Goal: Task Accomplishment & Management: Use online tool/utility

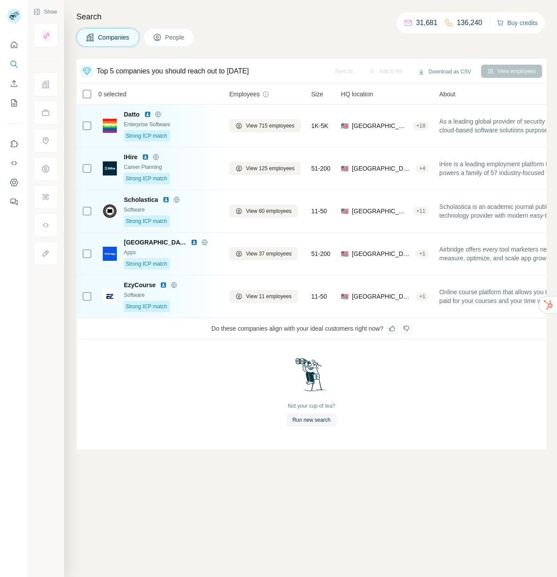
click at [507, 25] on button "Buy credits" at bounding box center [517, 23] width 41 height 12
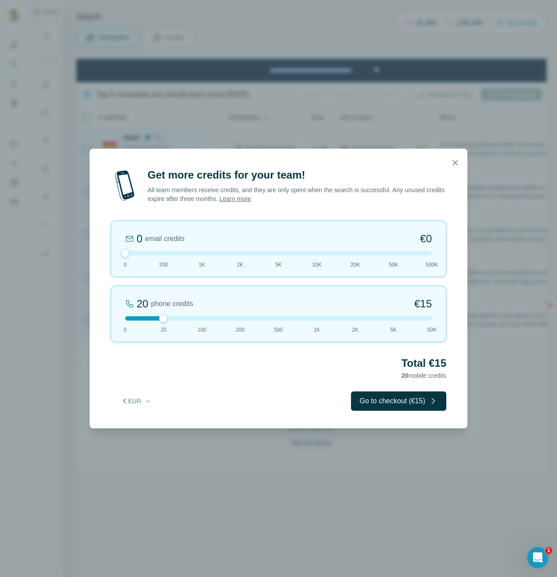
drag, startPoint x: 163, startPoint y: 255, endPoint x: 112, endPoint y: 266, distance: 52.6
click at [104, 266] on div "Get more credits for your team! All team members receive credits, and they are …" at bounding box center [279, 298] width 378 height 260
click at [394, 318] on div at bounding box center [278, 318] width 307 height 4
click at [456, 166] on icon "button" at bounding box center [455, 162] width 9 height 9
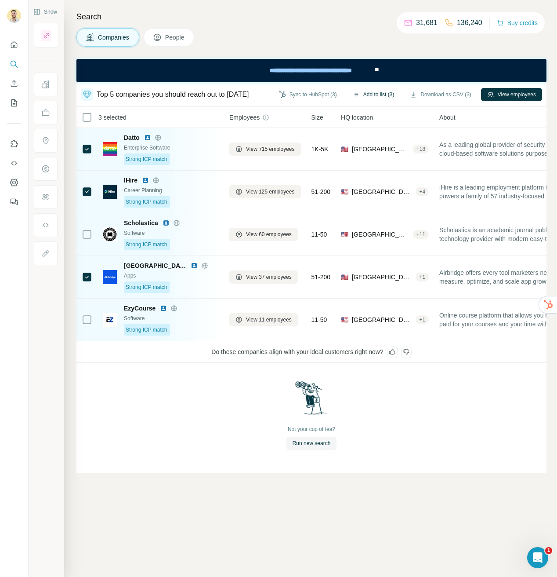
click at [376, 96] on button "Add to list (3)" at bounding box center [374, 94] width 54 height 13
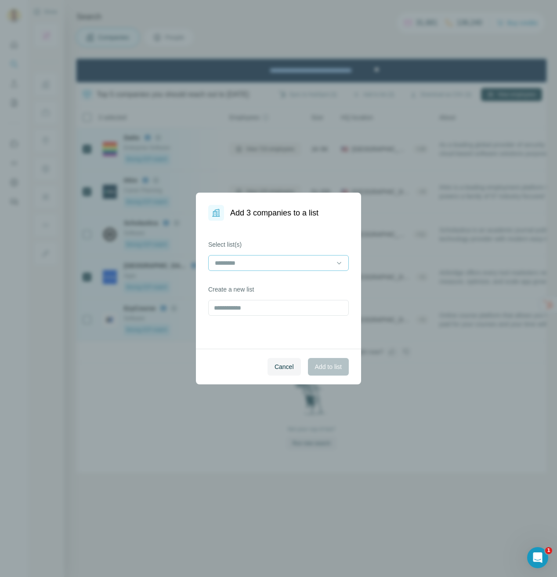
click at [279, 264] on input at bounding box center [273, 263] width 119 height 10
click at [257, 280] on p "[PERSON_NAME]" at bounding box center [241, 282] width 51 height 9
click at [329, 366] on span "Add to list" at bounding box center [328, 366] width 27 height 9
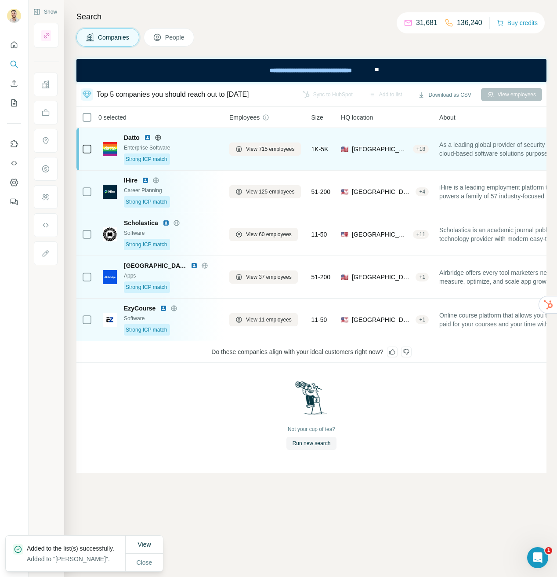
click at [81, 144] on td at bounding box center [86, 149] width 21 height 43
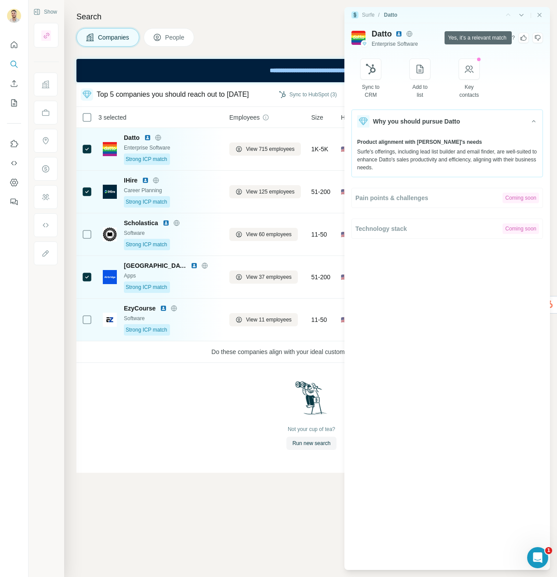
click at [525, 38] on icon at bounding box center [523, 37] width 7 height 7
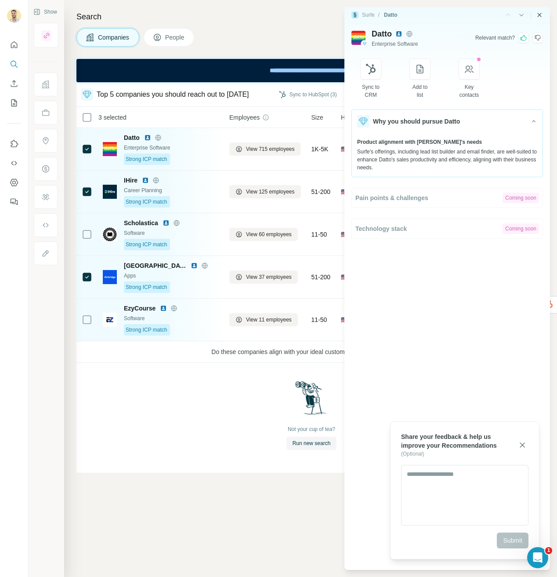
click at [540, 14] on icon "Close side panel" at bounding box center [540, 15] width 4 height 4
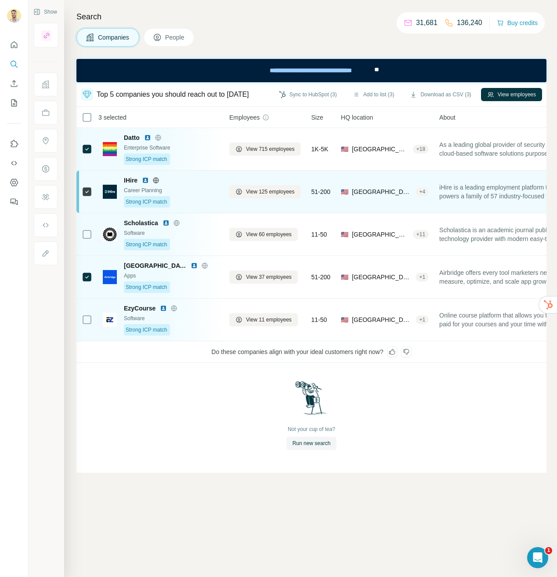
click at [109, 194] on img at bounding box center [110, 192] width 14 height 14
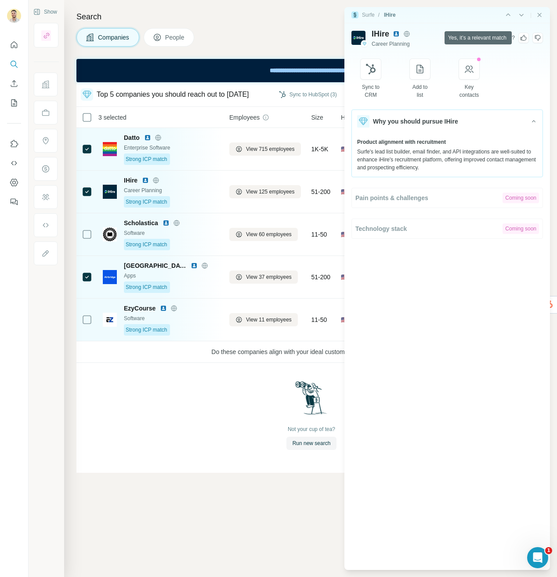
click at [523, 37] on icon at bounding box center [523, 37] width 7 height 7
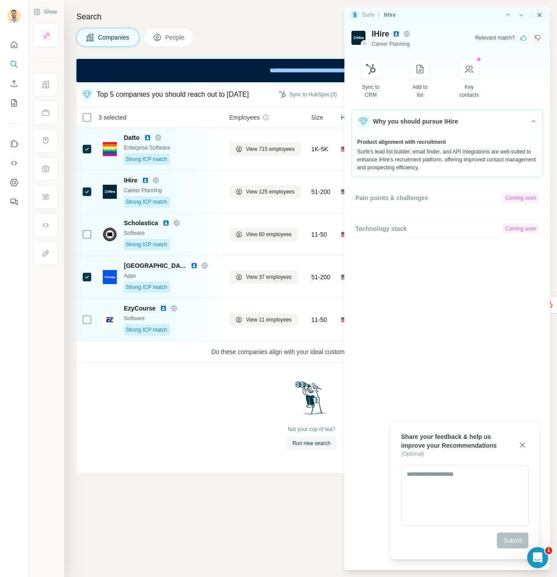
click at [542, 17] on icon "Close side panel" at bounding box center [539, 14] width 7 height 7
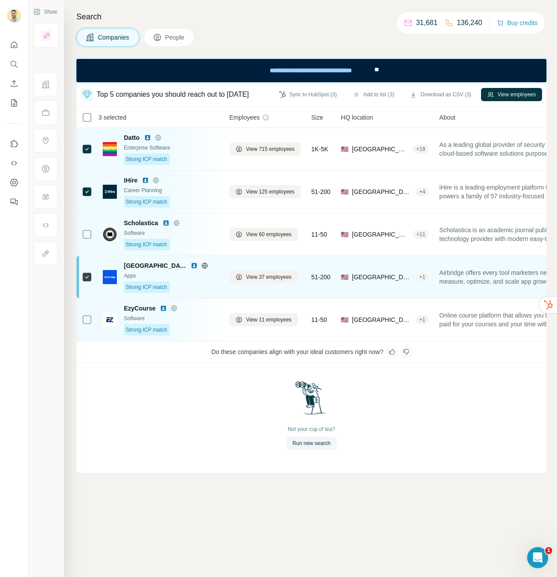
click at [114, 277] on img at bounding box center [110, 277] width 14 height 14
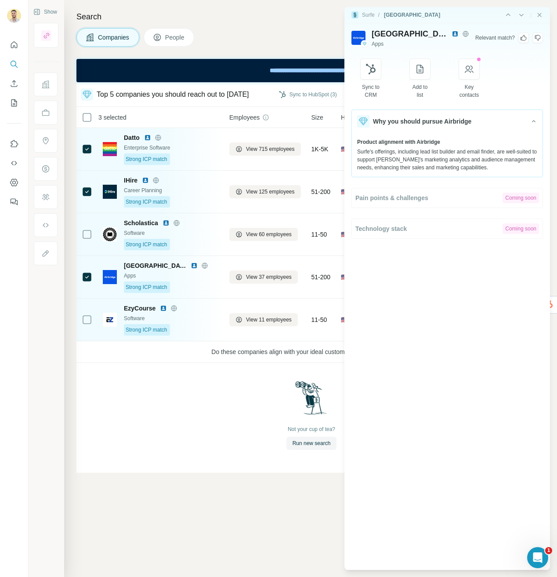
drag, startPoint x: 523, startPoint y: 36, endPoint x: 529, endPoint y: 31, distance: 8.4
click at [523, 36] on icon at bounding box center [523, 37] width 7 height 7
click at [541, 13] on icon "Close side panel" at bounding box center [539, 14] width 7 height 7
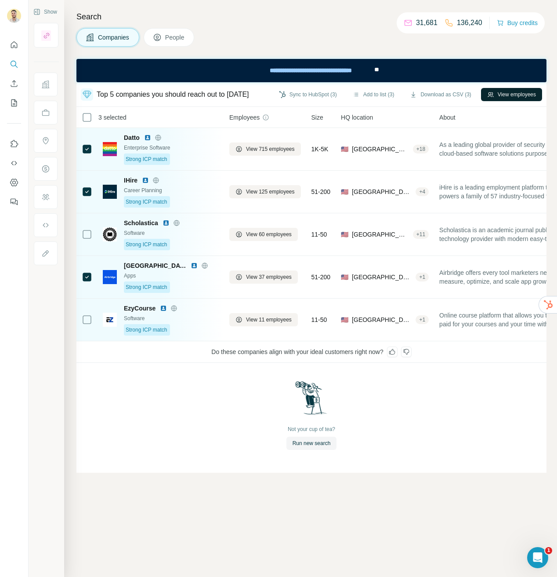
click at [520, 93] on button "View employees" at bounding box center [511, 94] width 61 height 13
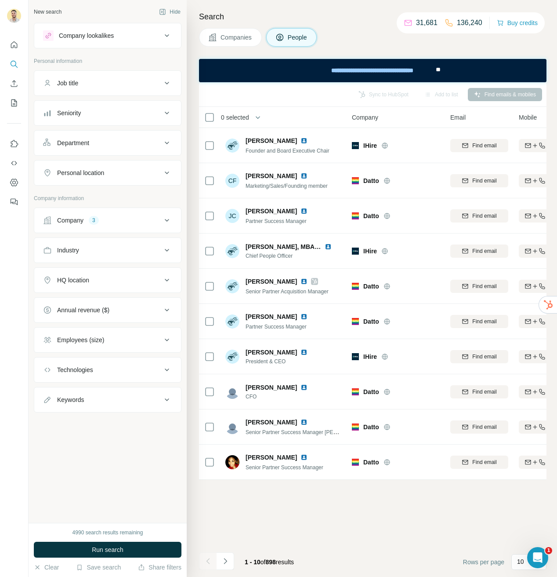
click at [108, 86] on div "Job title" at bounding box center [102, 83] width 119 height 9
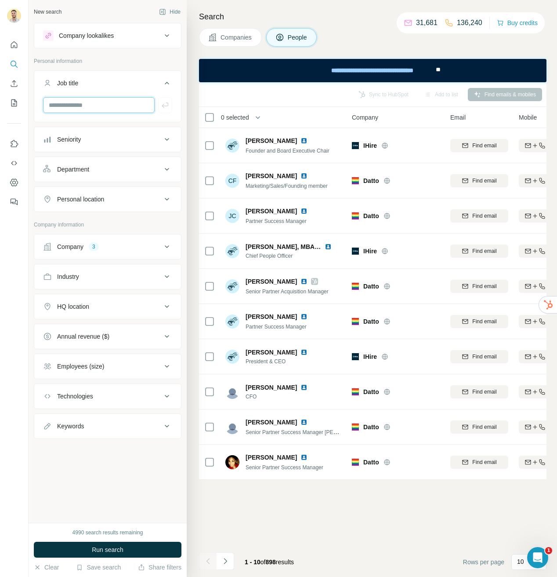
click at [104, 108] on input "text" at bounding box center [99, 105] width 112 height 16
type input "**********"
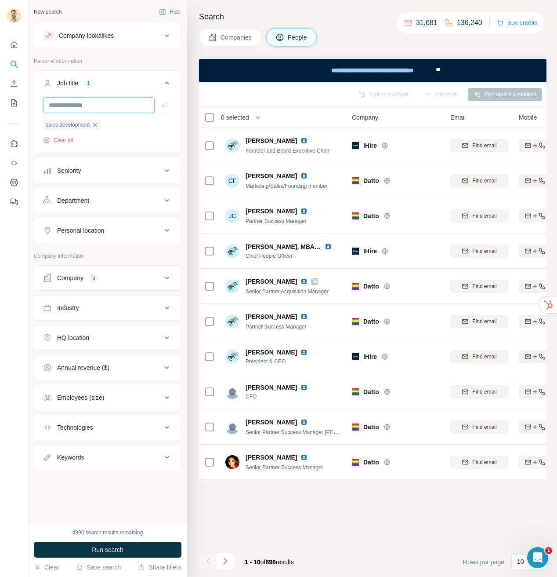
click at [134, 105] on input "text" at bounding box center [99, 105] width 112 height 16
type input "**********"
click at [107, 105] on input "text" at bounding box center [99, 105] width 112 height 16
click at [105, 105] on input "text" at bounding box center [99, 105] width 112 height 16
type input "*******"
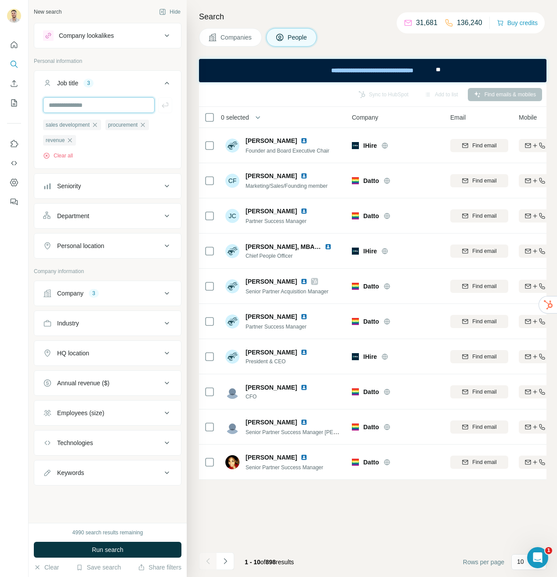
click at [100, 103] on input "text" at bounding box center [99, 105] width 112 height 16
type input "**********"
type input "*****"
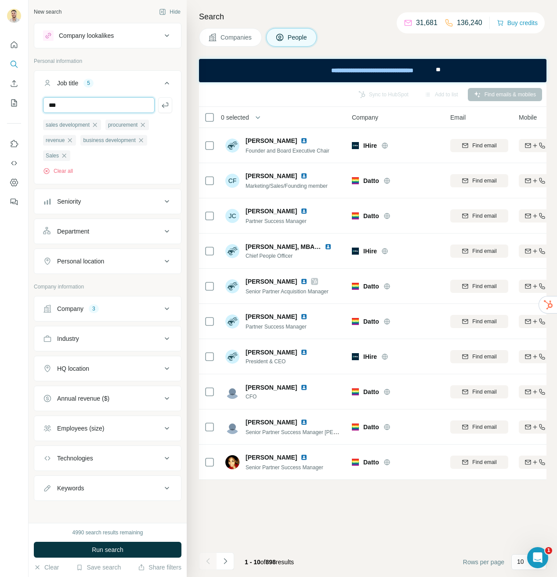
type input "***"
type input "**********"
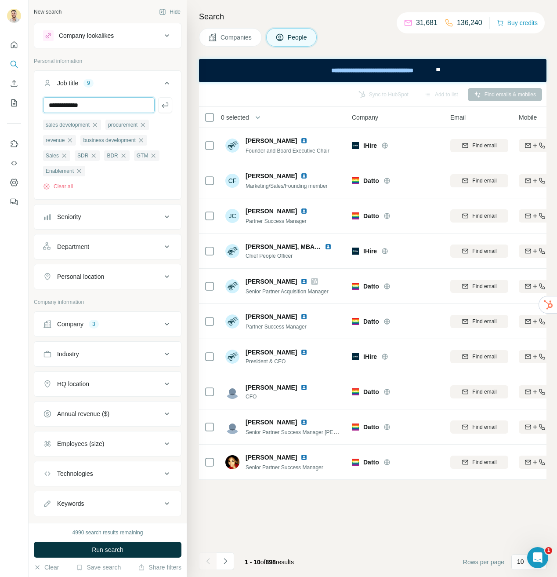
type input "**********"
click at [117, 220] on div "Seniority" at bounding box center [102, 216] width 119 height 9
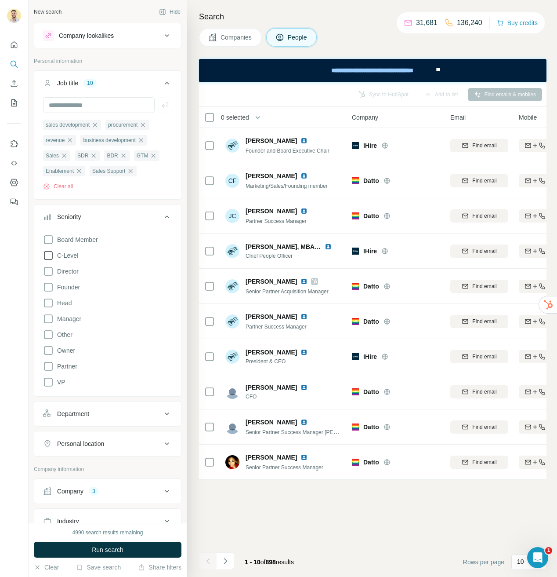
click at [53, 259] on icon at bounding box center [48, 255] width 11 height 11
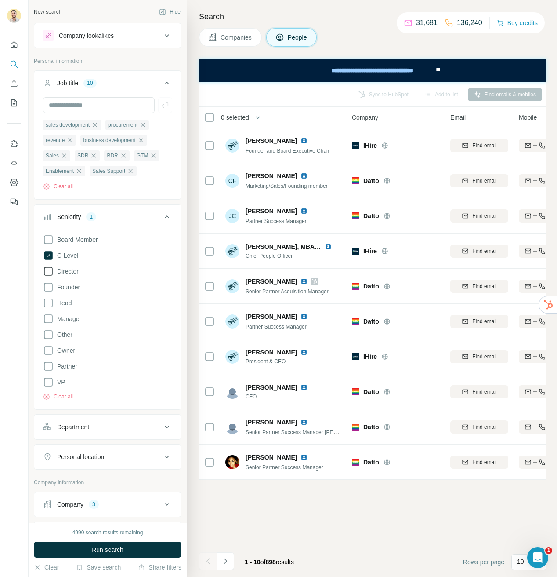
click at [46, 271] on icon at bounding box center [48, 271] width 11 height 11
click at [48, 303] on icon at bounding box center [48, 303] width 11 height 11
click at [51, 368] on icon at bounding box center [48, 366] width 11 height 11
click at [140, 219] on div "Seniority 5" at bounding box center [102, 216] width 119 height 9
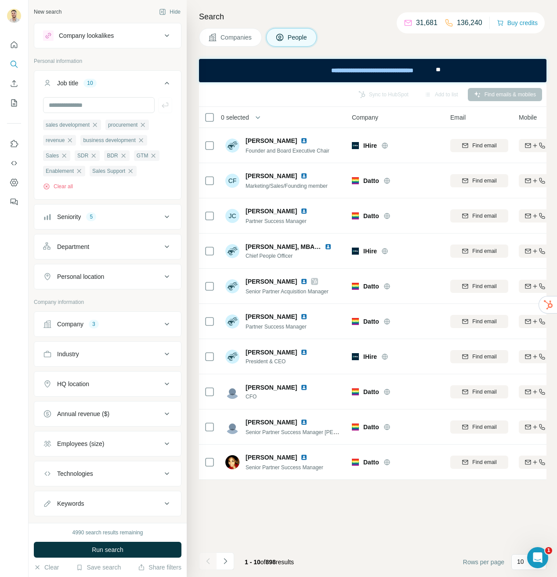
scroll to position [20, 0]
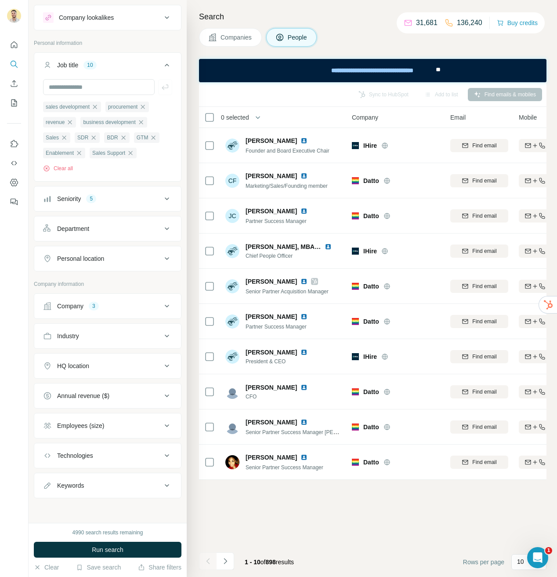
click at [116, 553] on span "Run search" at bounding box center [108, 549] width 32 height 9
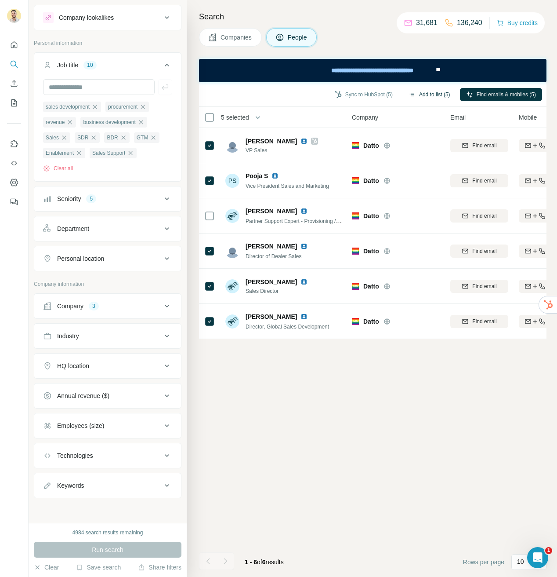
click at [433, 94] on button "Add to list (5)" at bounding box center [430, 94] width 54 height 13
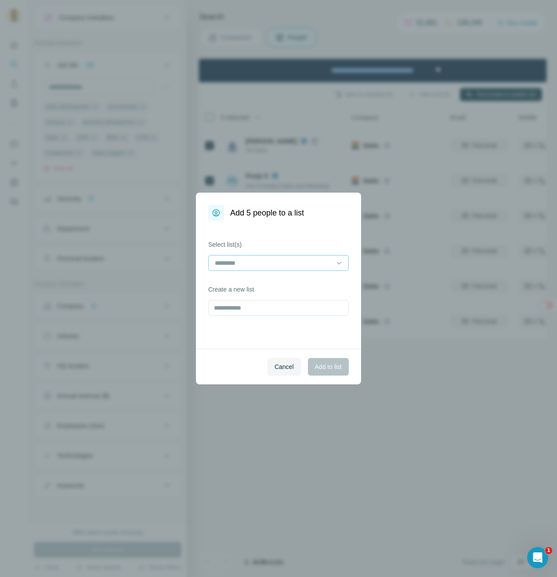
click at [316, 260] on input at bounding box center [273, 263] width 119 height 10
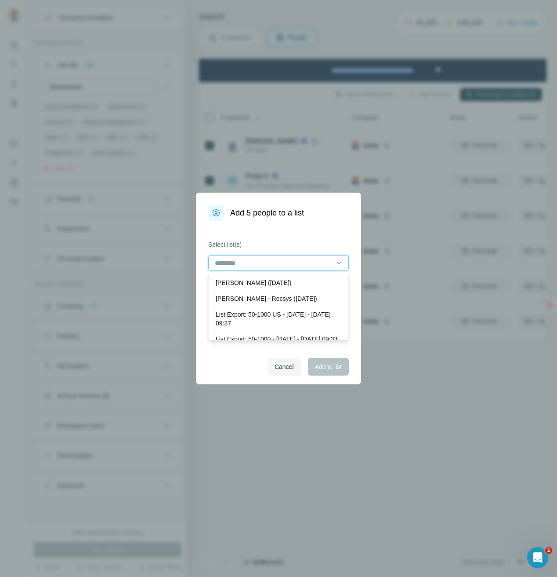
click at [316, 264] on input at bounding box center [273, 263] width 119 height 10
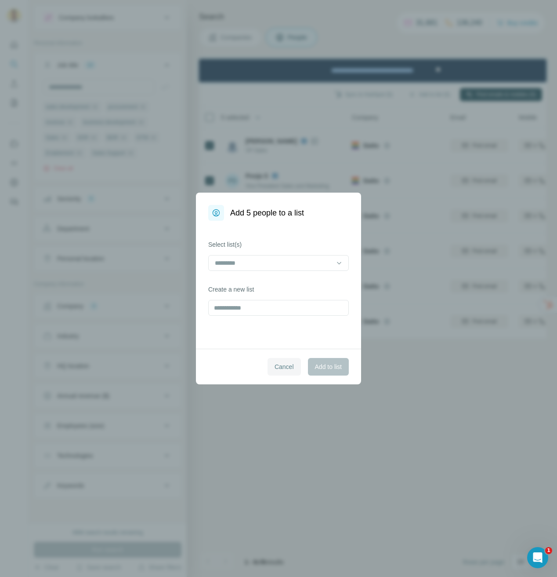
drag, startPoint x: 253, startPoint y: 362, endPoint x: 272, endPoint y: 358, distance: 19.0
click at [258, 362] on div "Cancel Add to list" at bounding box center [278, 366] width 165 height 36
click at [270, 312] on input "text" at bounding box center [278, 308] width 141 height 16
type input "**********"
click at [332, 363] on span "Add to list" at bounding box center [328, 366] width 27 height 9
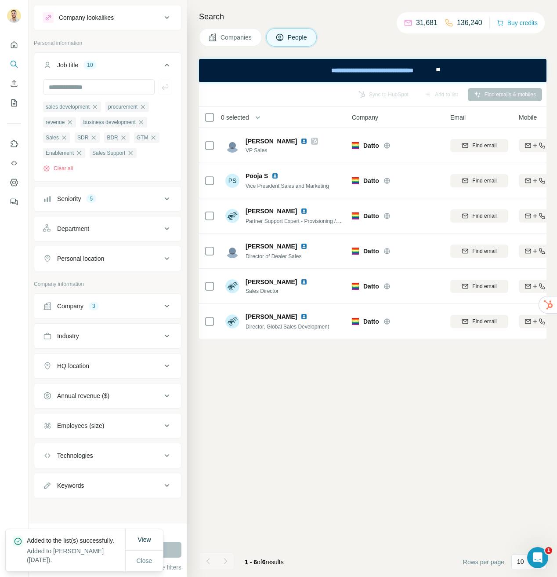
click at [138, 200] on div "Seniority 5" at bounding box center [102, 198] width 119 height 9
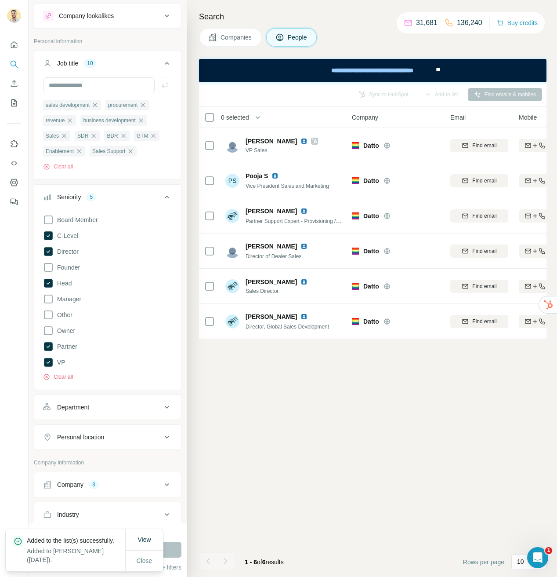
click at [57, 379] on button "Clear all" at bounding box center [58, 377] width 30 height 8
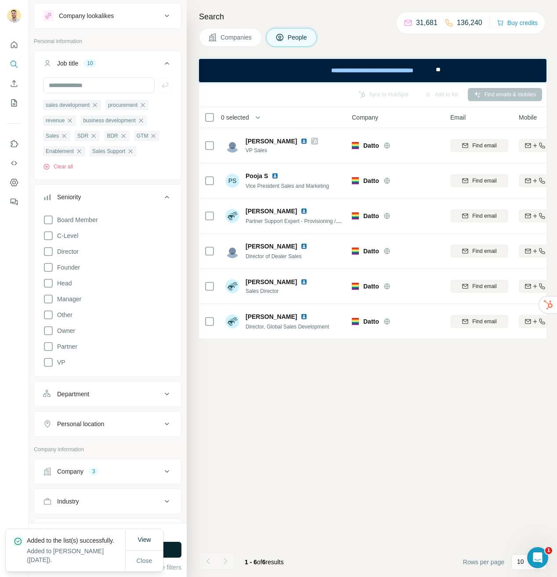
click at [175, 550] on button "Run search" at bounding box center [108, 549] width 148 height 16
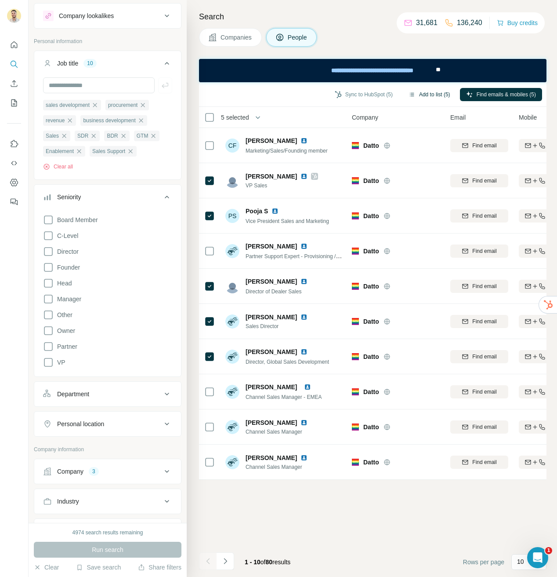
click at [427, 97] on button "Add to list (5)" at bounding box center [430, 94] width 54 height 13
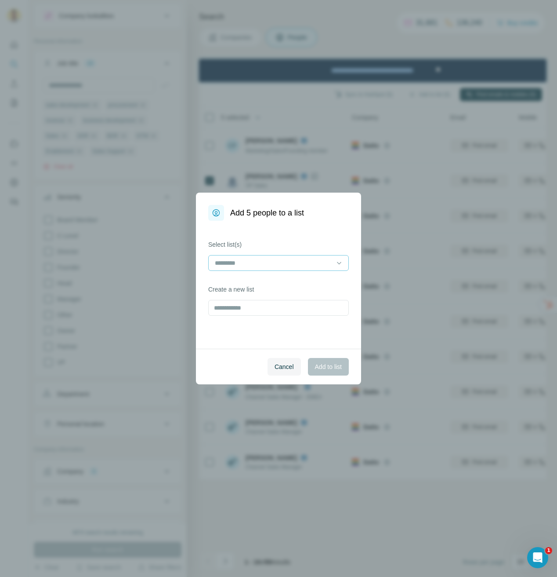
click at [281, 261] on input at bounding box center [273, 263] width 119 height 10
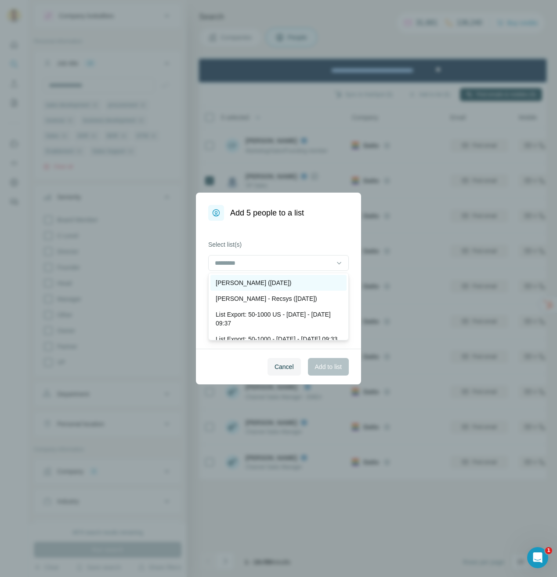
click at [274, 281] on p "[PERSON_NAME] ([DATE])" at bounding box center [254, 282] width 76 height 9
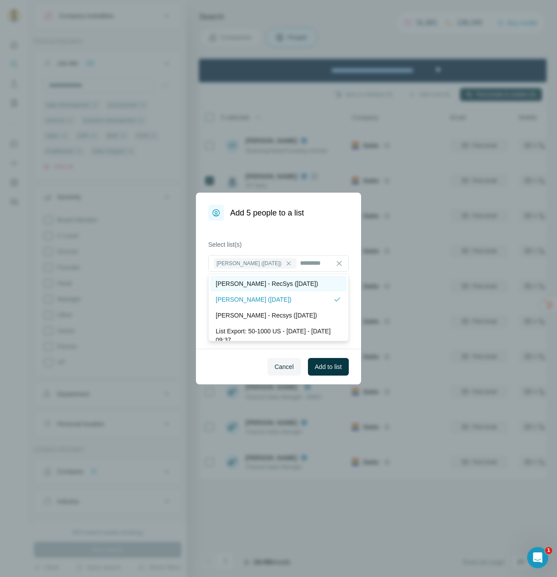
click at [284, 284] on p "[PERSON_NAME] - RecSys ([DATE])" at bounding box center [267, 283] width 102 height 9
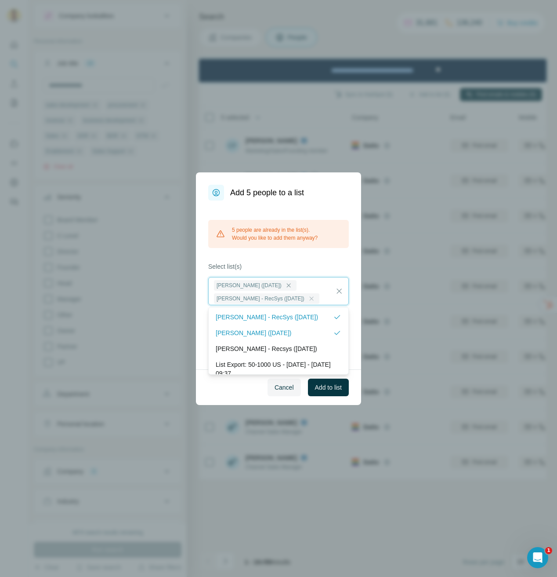
scroll to position [2, 0]
click at [287, 329] on p "[PERSON_NAME] ([DATE])" at bounding box center [254, 332] width 76 height 9
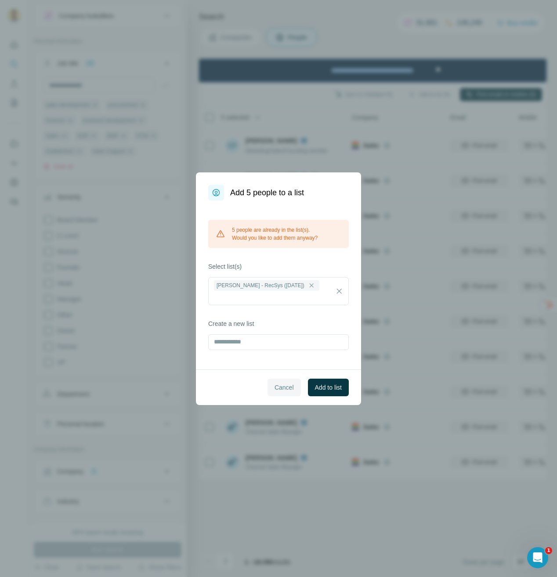
click at [288, 383] on span "Cancel" at bounding box center [284, 387] width 19 height 9
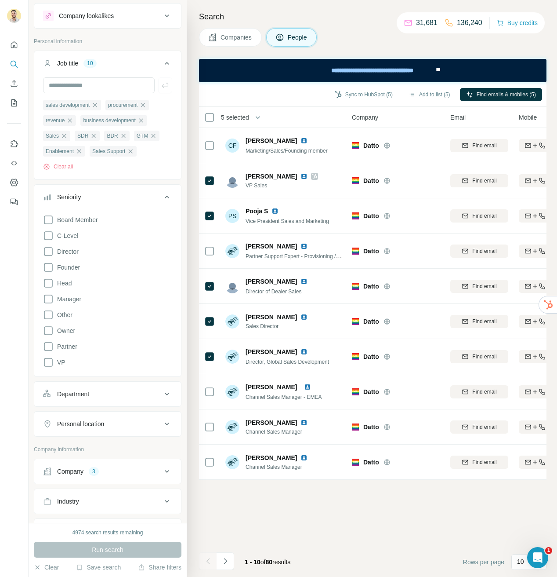
click at [230, 557] on button "Navigate to next page" at bounding box center [226, 561] width 18 height 18
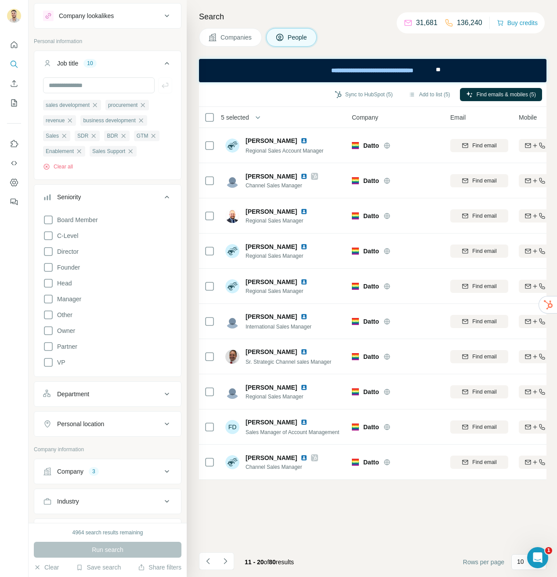
click at [124, 479] on button "Company 3" at bounding box center [107, 471] width 147 height 21
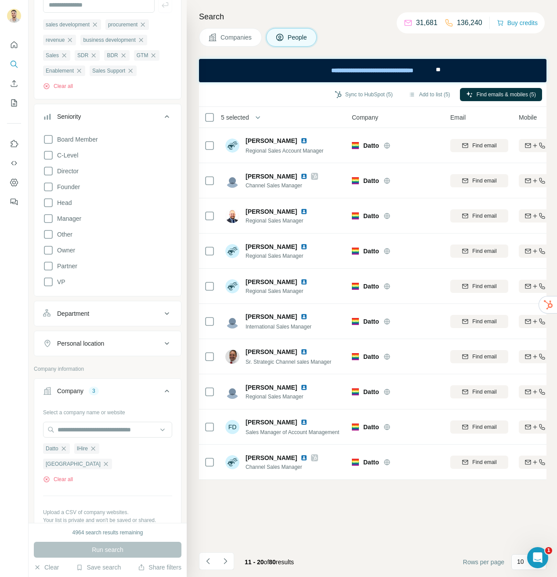
scroll to position [107, 0]
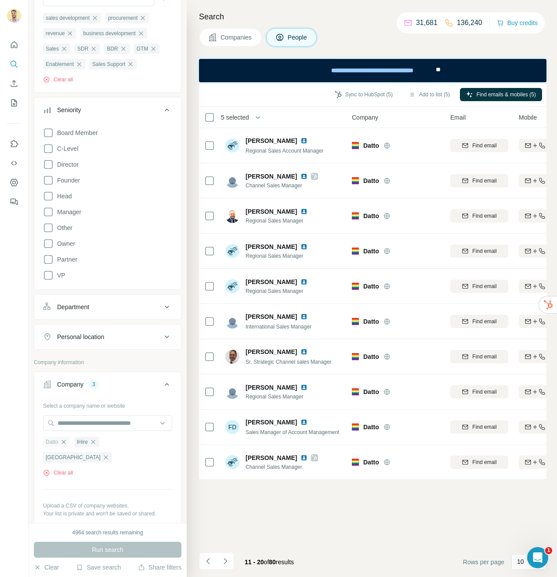
click at [65, 445] on icon "button" at bounding box center [63, 441] width 7 height 7
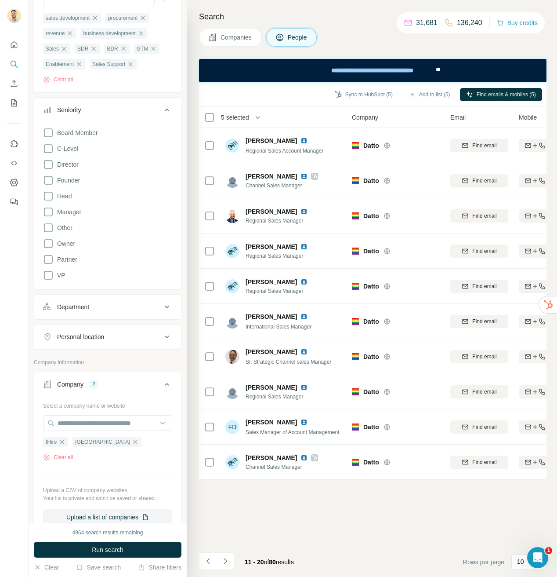
click at [117, 545] on span "Run search" at bounding box center [108, 549] width 32 height 9
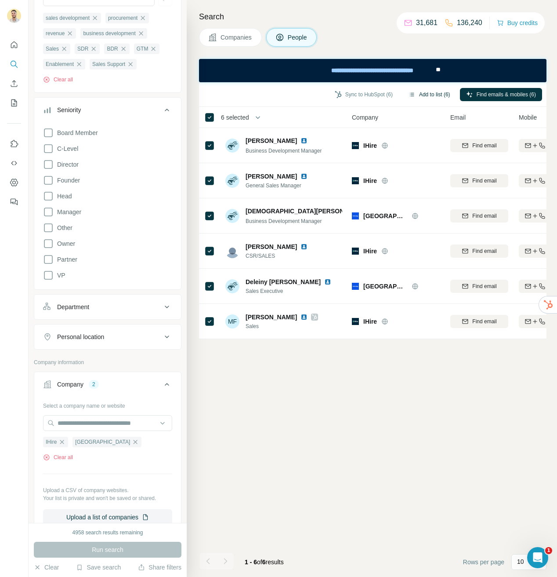
click at [429, 94] on button "Add to list (6)" at bounding box center [430, 94] width 54 height 13
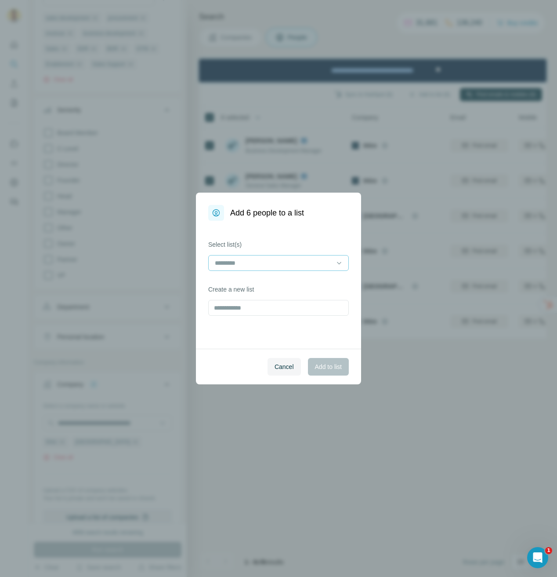
click at [281, 260] on input at bounding box center [273, 263] width 119 height 10
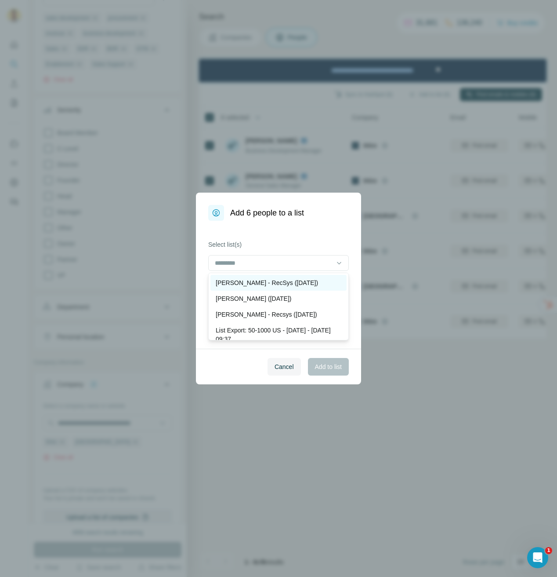
click at [261, 281] on p "[PERSON_NAME] - RecSys ([DATE])" at bounding box center [267, 282] width 102 height 9
click at [331, 363] on span "Add to list" at bounding box center [328, 366] width 27 height 9
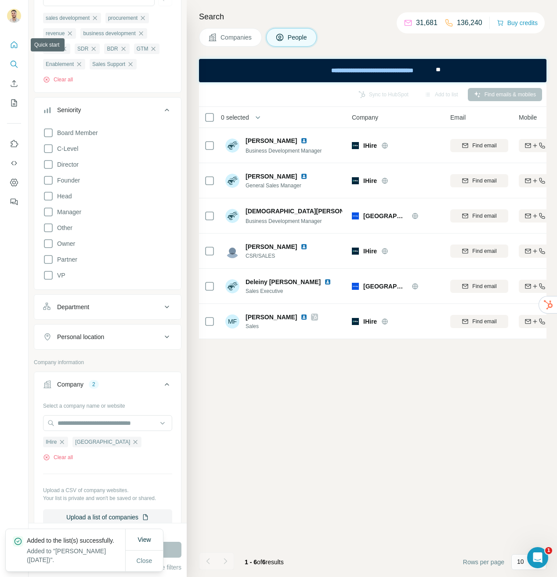
click at [15, 46] on icon "Quick start" at bounding box center [14, 44] width 7 height 7
